Goal: Register for event/course

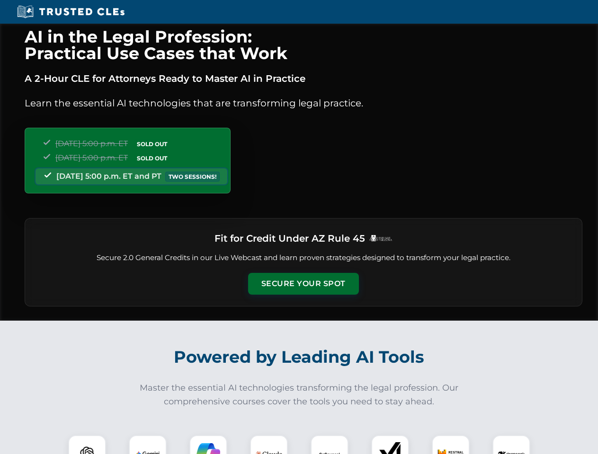
click at [303, 284] on button "Secure Your Spot" at bounding box center [303, 284] width 111 height 22
click at [87, 445] on img at bounding box center [86, 454] width 27 height 27
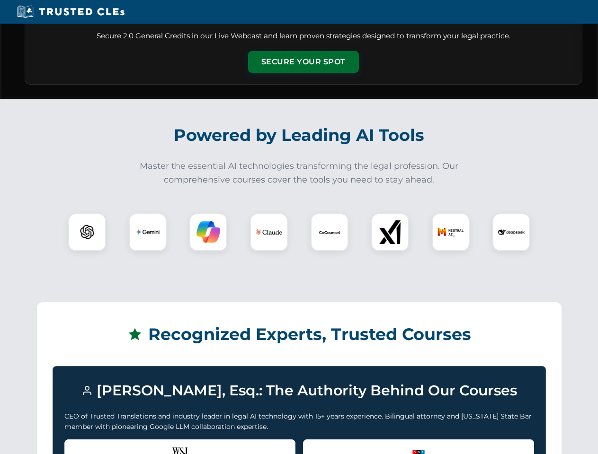
click at [148, 445] on div "Recognized by the WSJ [PERSON_NAME] was featured for his expertise in AI legal …" at bounding box center [179, 459] width 231 height 38
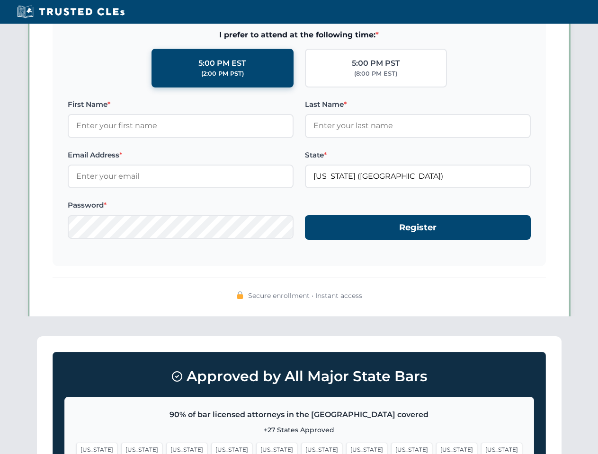
click at [346, 445] on span "[US_STATE]" at bounding box center [366, 450] width 41 height 14
click at [436, 445] on span "[US_STATE]" at bounding box center [456, 450] width 41 height 14
